Goal: Task Accomplishment & Management: Use online tool/utility

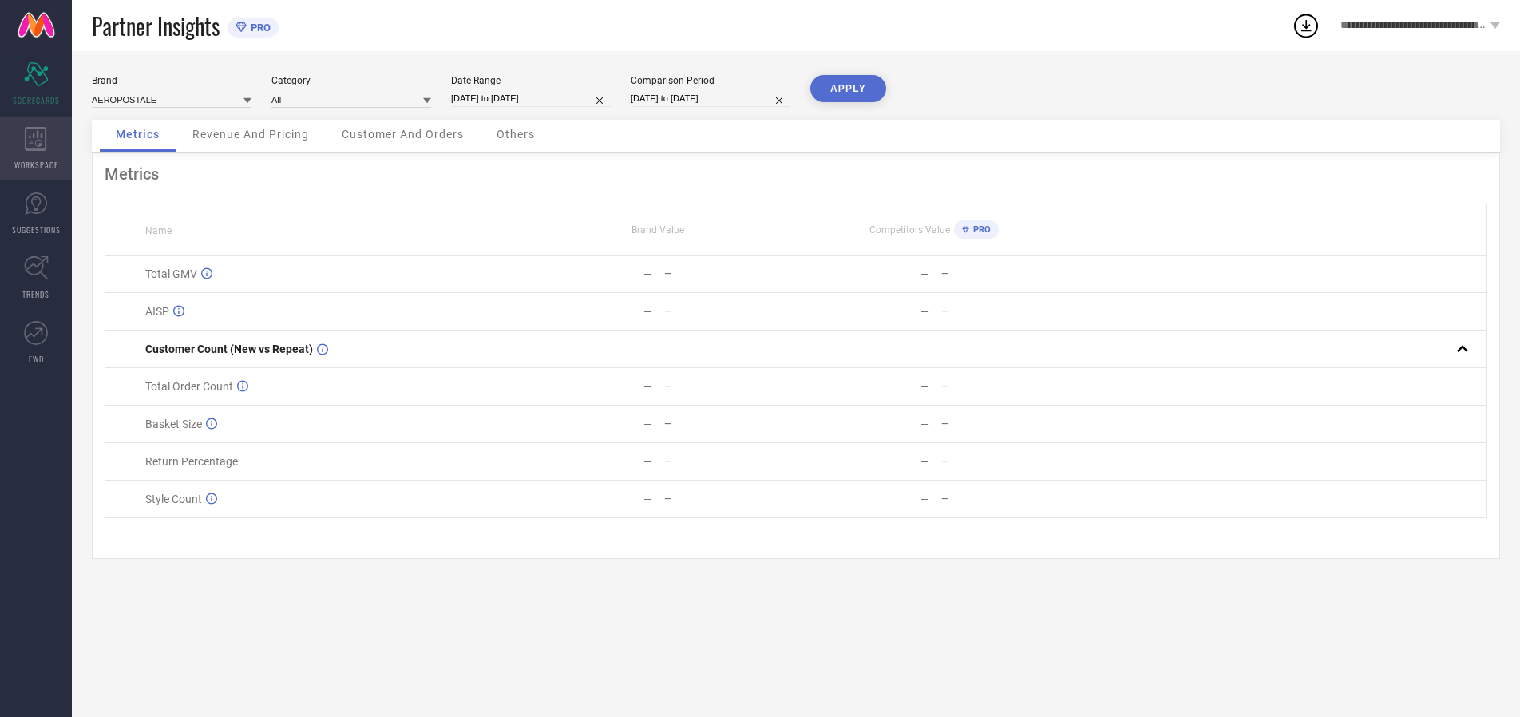
click at [36, 149] on icon at bounding box center [36, 139] width 22 height 24
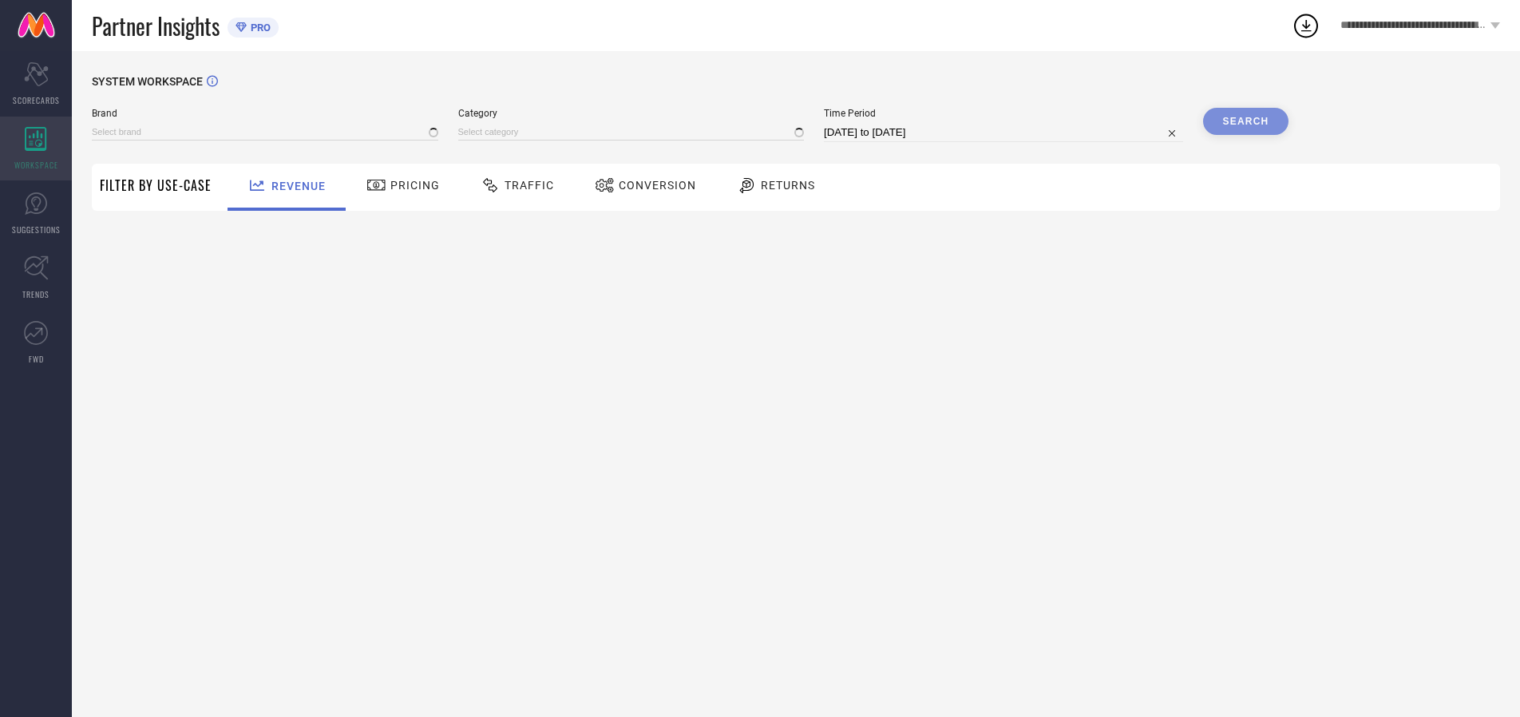
type input "AEROPOSTALE"
type input "All"
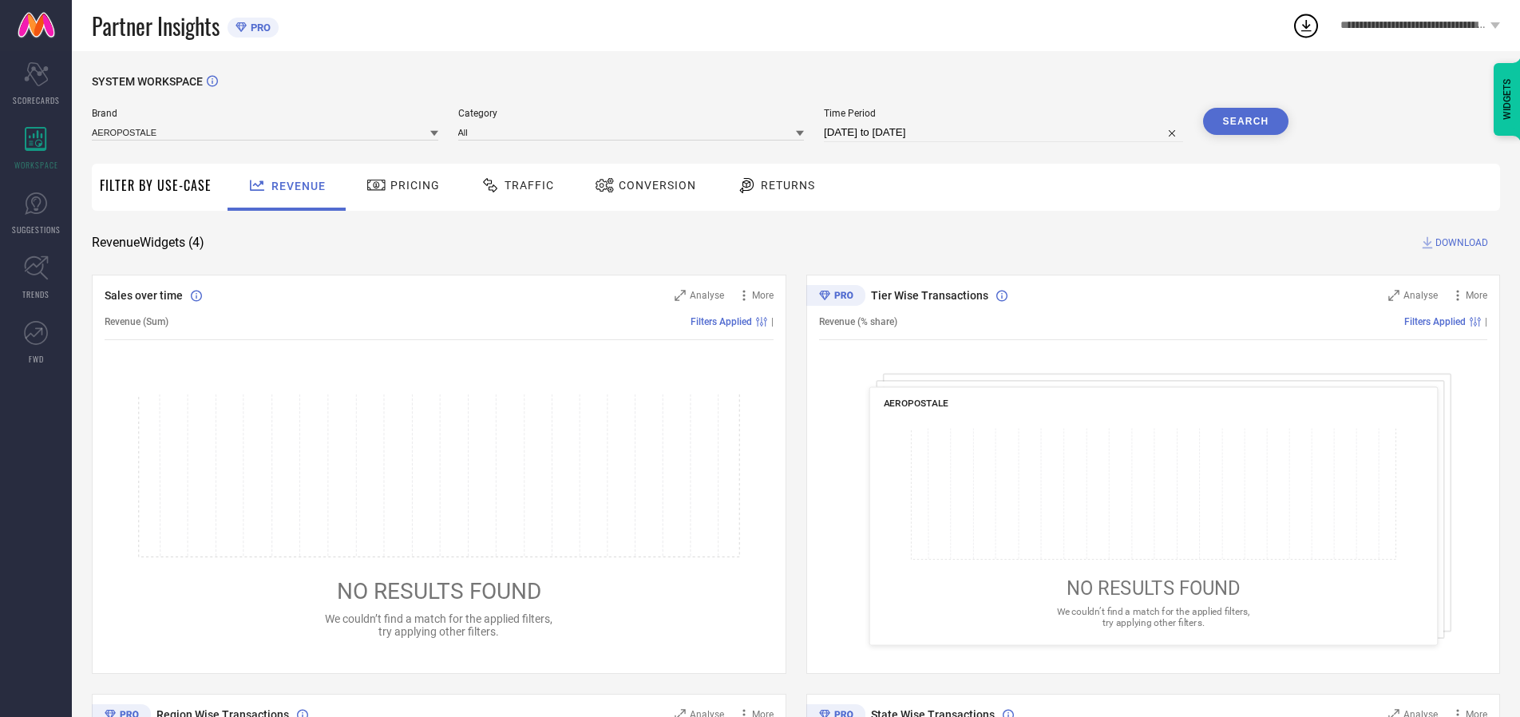
click at [652, 185] on span "Conversion" at bounding box center [657, 185] width 77 height 13
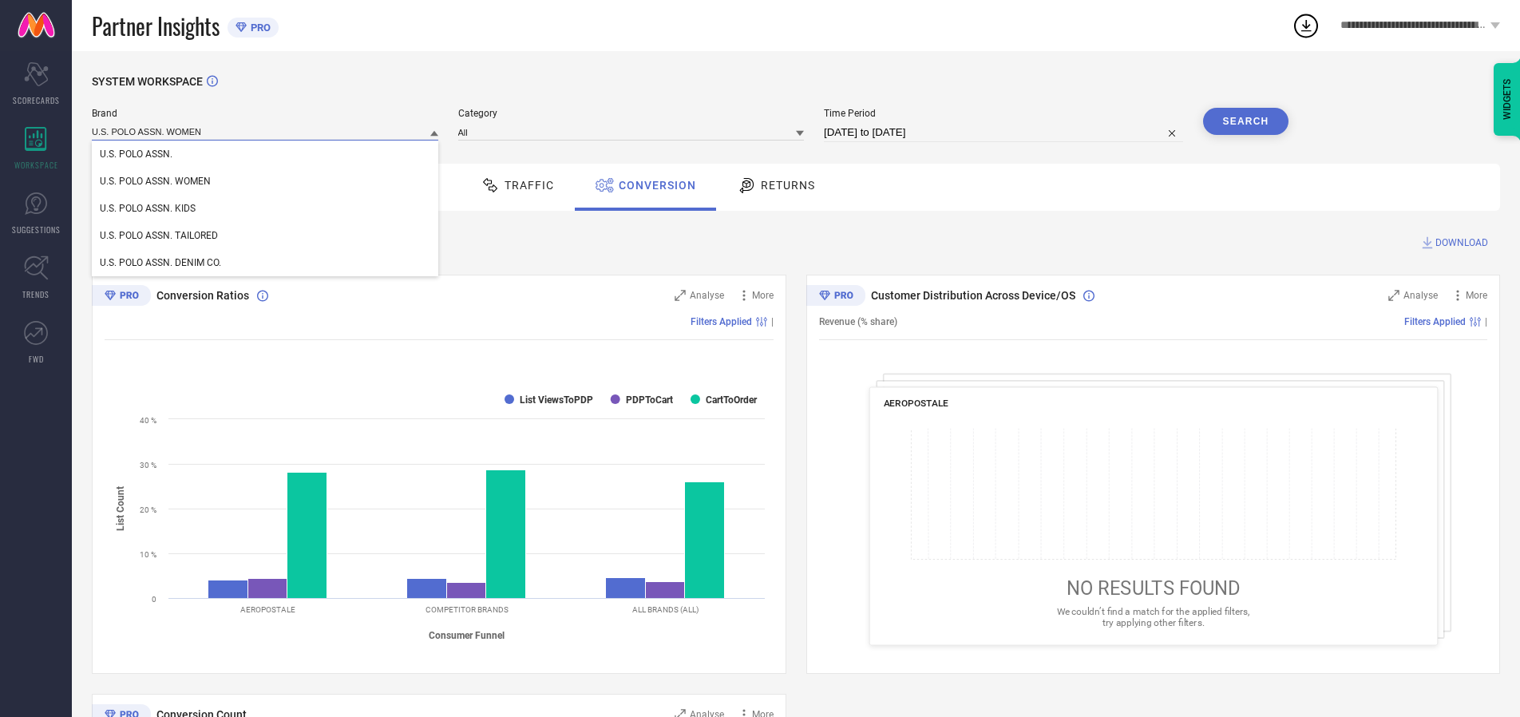
type input "U.S. POLO ASSN. WOMEN"
click at [155, 181] on span "U.S. POLO ASSN. WOMEN" at bounding box center [155, 181] width 111 height 11
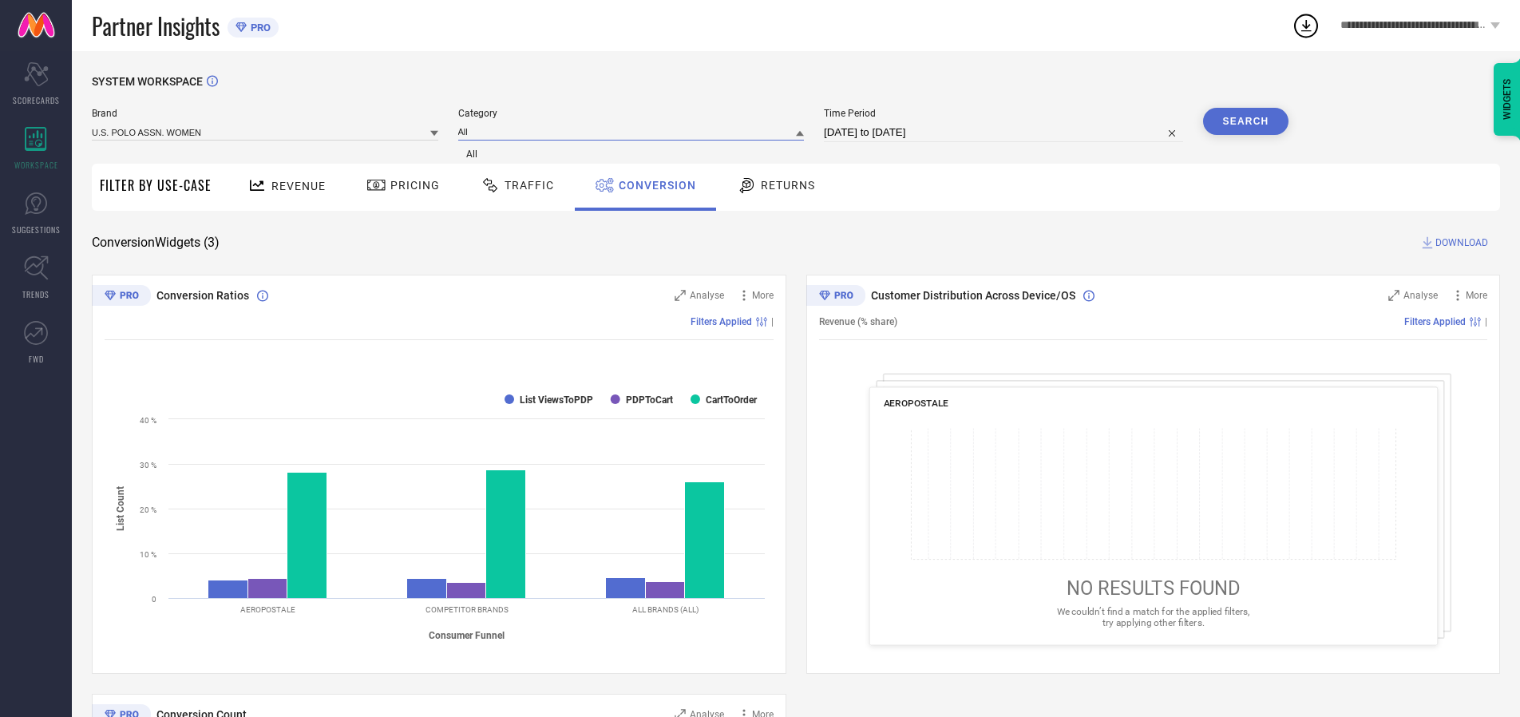
type input "All"
click at [473, 154] on span "All" at bounding box center [471, 154] width 11 height 11
click at [1006, 133] on input "[DATE] to [DATE]" at bounding box center [1003, 132] width 359 height 19
select select "6"
select select "2025"
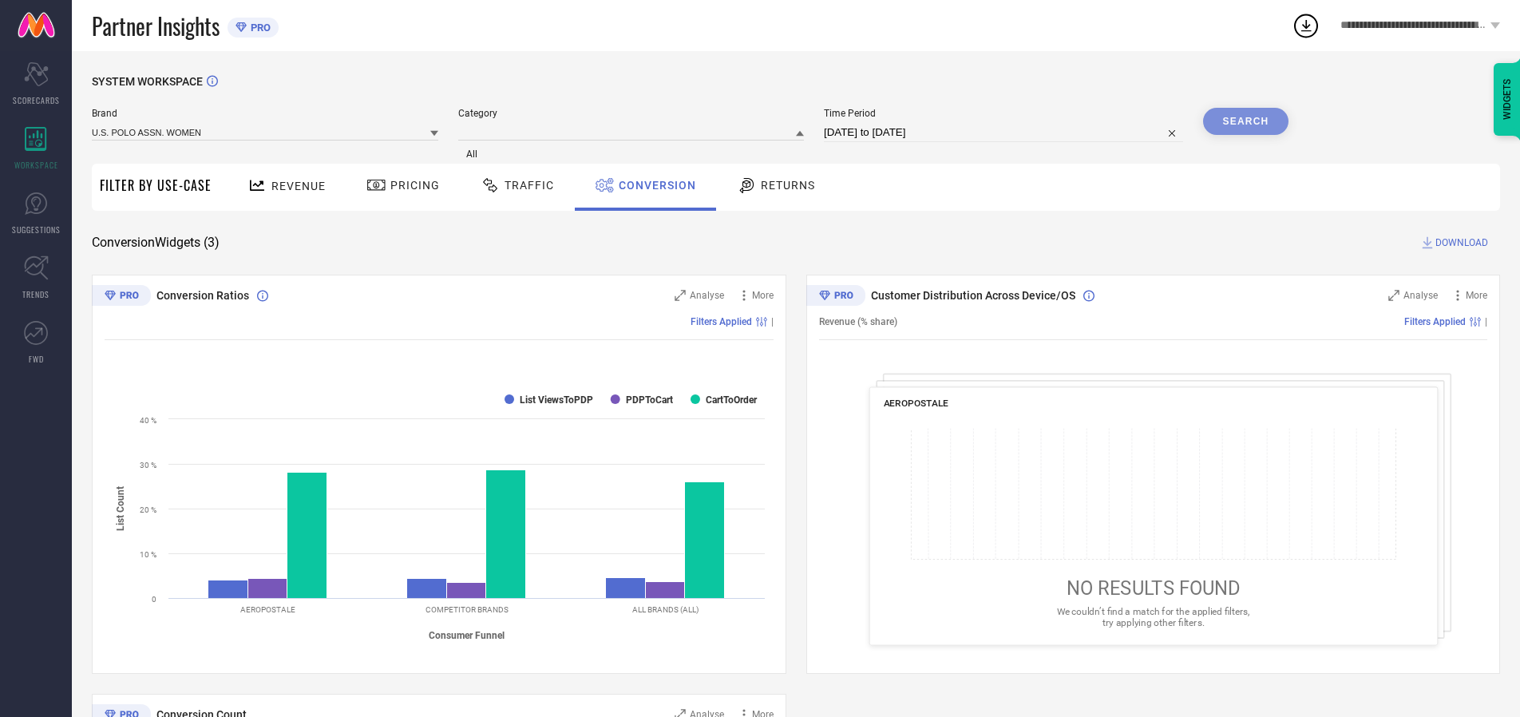
select select "7"
select select "2025"
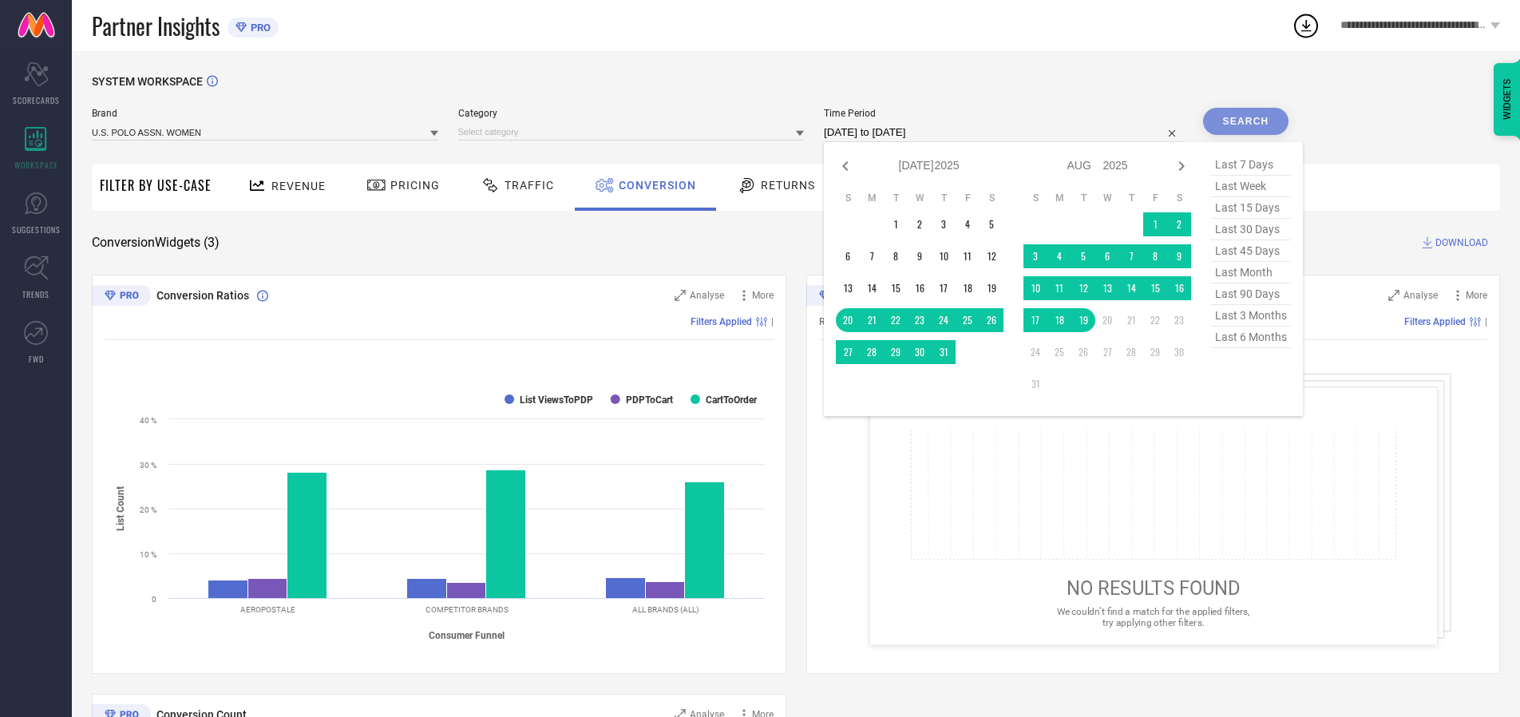
click at [1088, 320] on td "19" at bounding box center [1083, 320] width 24 height 24
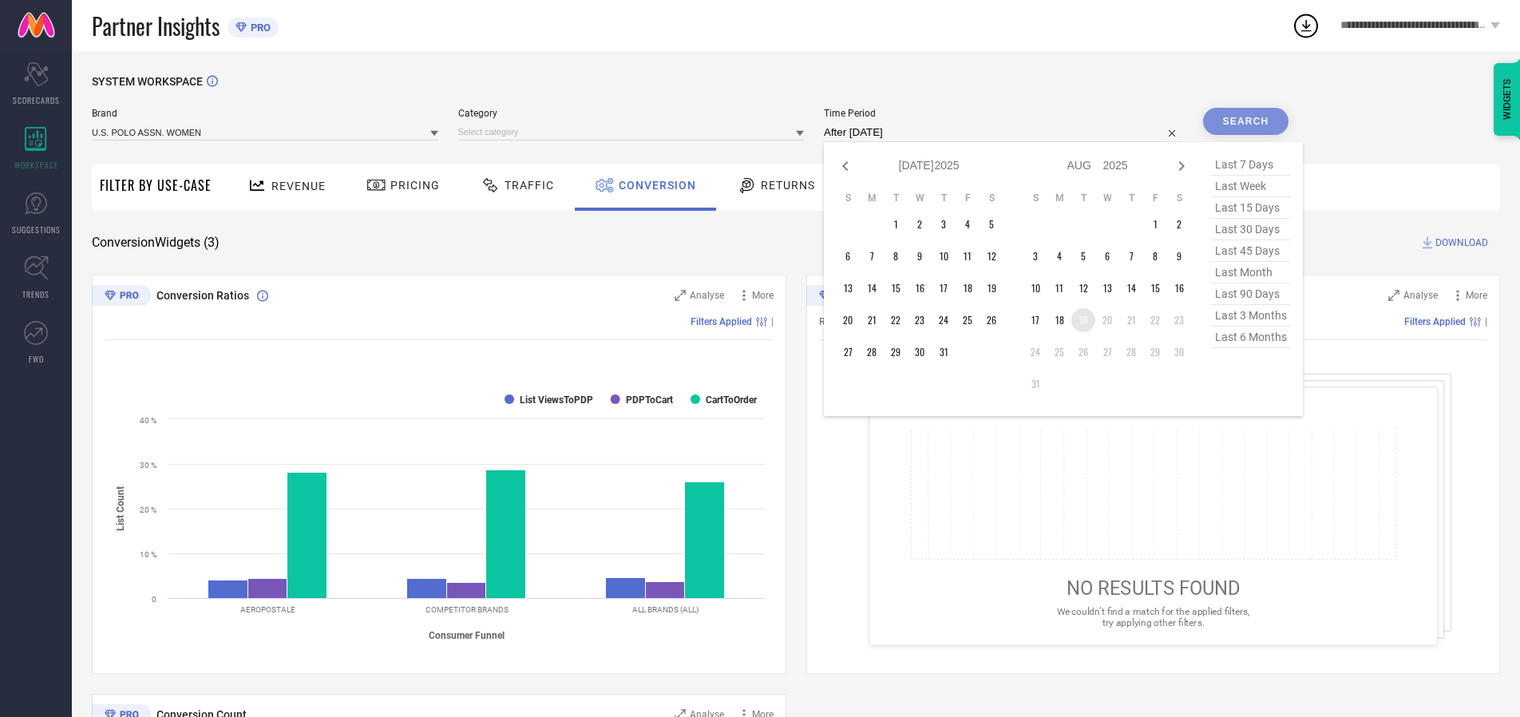
type input "[DATE] to [DATE]"
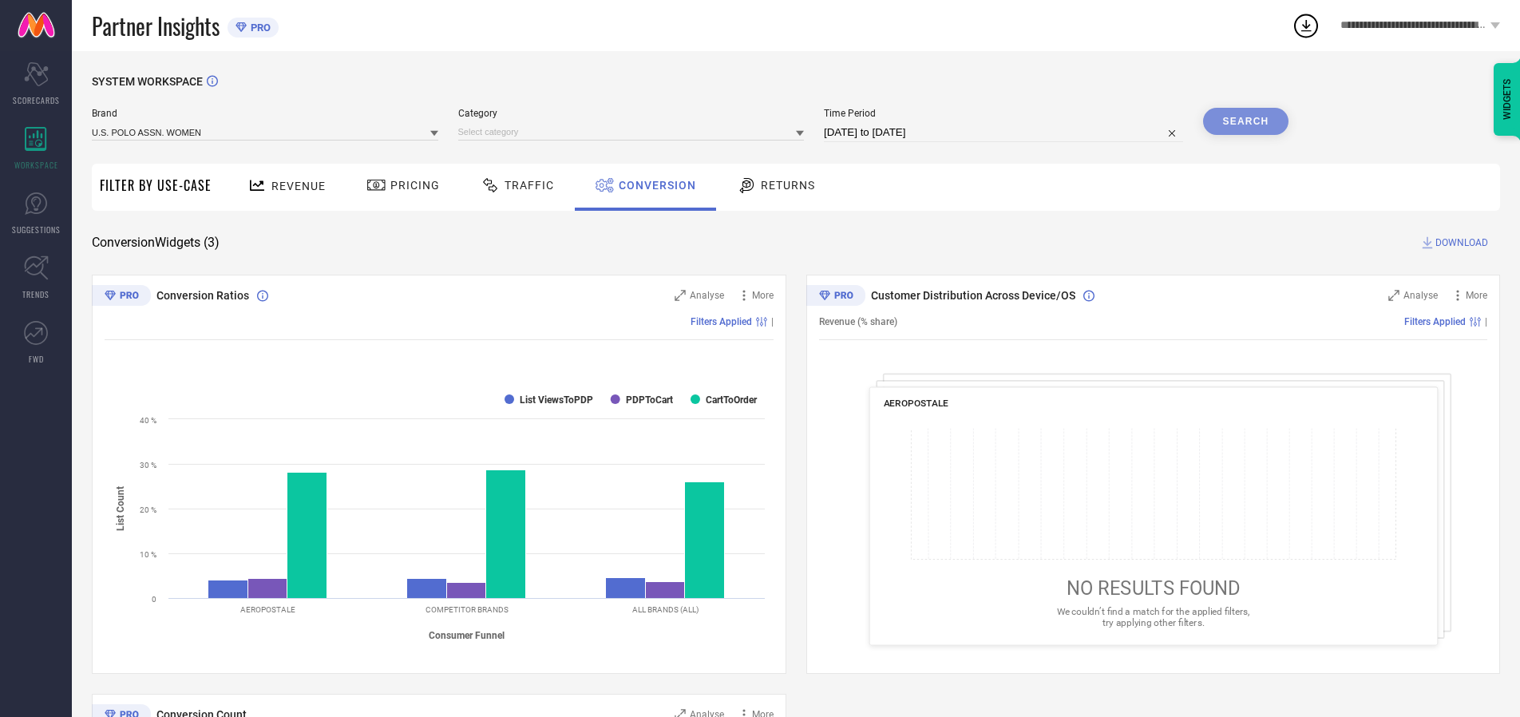
click at [1246, 121] on div "Search" at bounding box center [1246, 121] width 86 height 27
click at [1462, 243] on span "DOWNLOAD" at bounding box center [1462, 243] width 53 height 16
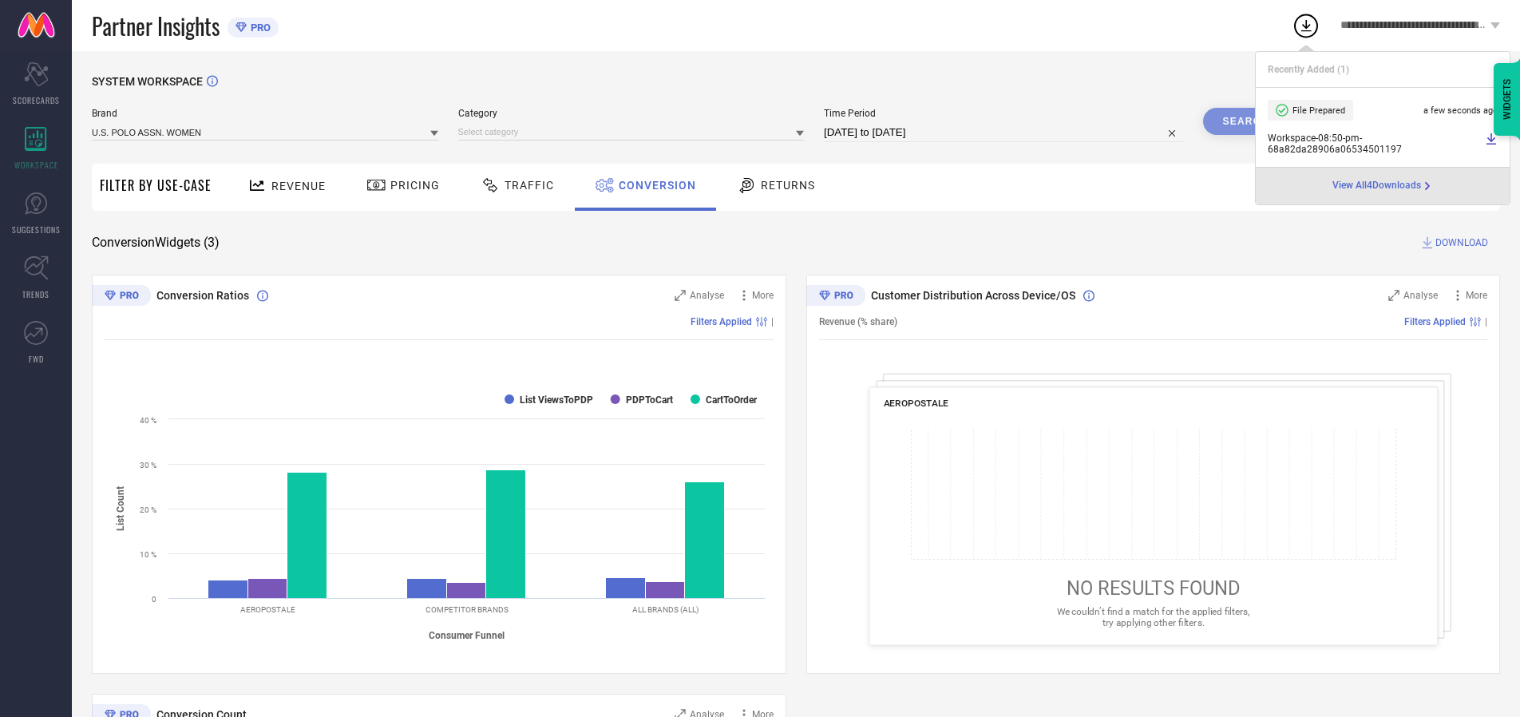
click at [653, 185] on span "Conversion" at bounding box center [657, 185] width 77 height 13
type input "U.S. POLO ASSN. DENIM CO."
